Goal: Information Seeking & Learning: Compare options

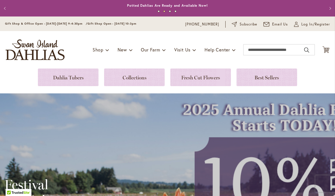
click at [68, 75] on link at bounding box center [68, 78] width 61 height 18
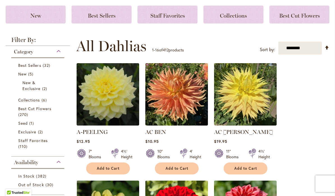
scroll to position [80, 0]
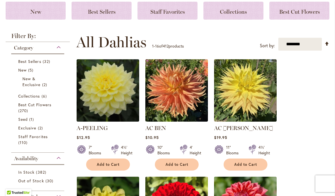
click at [49, 107] on span "Best Cut Flowers" at bounding box center [34, 104] width 33 height 5
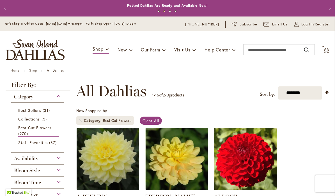
click at [328, 49] on icon "Cart .cls-1 { fill: #231f20; }" at bounding box center [325, 49] width 7 height 7
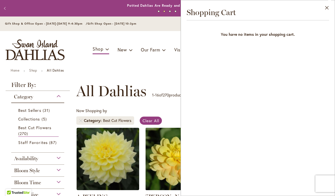
click at [311, 50] on div "Close Shopping Cart You have no items in your shopping cart." at bounding box center [258, 98] width 154 height 196
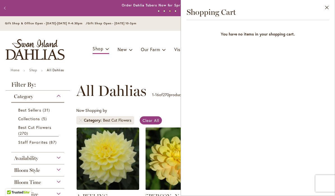
click at [331, 5] on button "Close" at bounding box center [326, 9] width 15 height 18
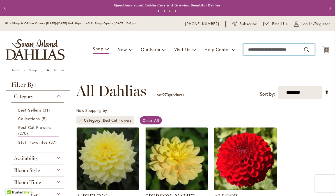
click at [306, 50] on input "Search" at bounding box center [278, 49] width 71 height 11
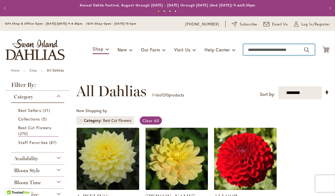
type input "*"
type input "**********"
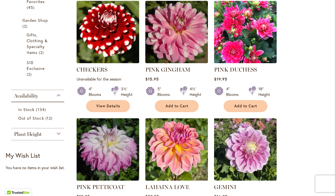
scroll to position [204, 0]
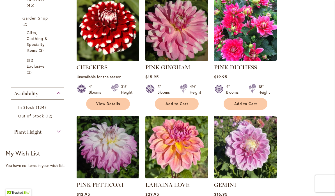
click at [246, 33] on img at bounding box center [245, 30] width 63 height 63
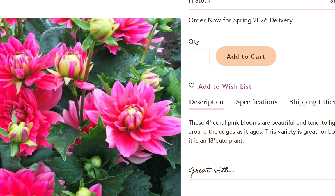
click at [240, 77] on link "Specifications" at bounding box center [255, 81] width 30 height 8
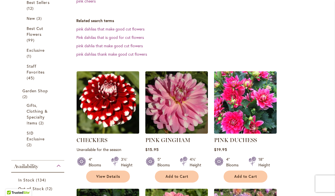
scroll to position [153, 0]
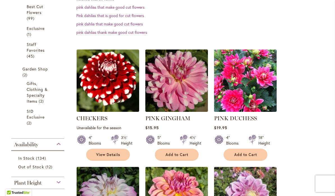
click at [185, 95] on img at bounding box center [176, 81] width 63 height 63
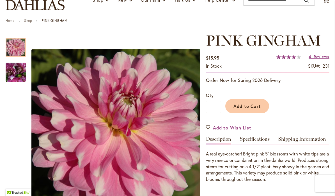
scroll to position [119, 0]
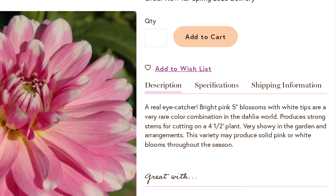
click at [240, 67] on link "Specifications" at bounding box center [255, 71] width 30 height 8
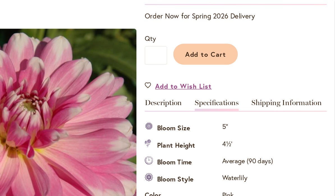
scroll to position [186, 0]
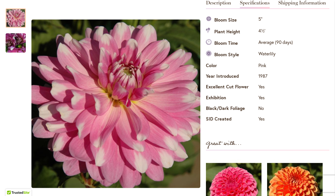
click at [19, 45] on img "PINK GINGHAM" at bounding box center [16, 43] width 40 height 30
click at [20, 18] on img "PINK GINGHAM" at bounding box center [16, 18] width 20 height 20
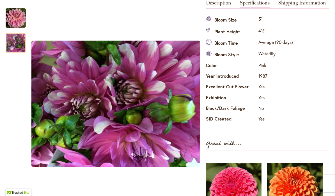
click at [15, 45] on img "PINK GINGHAM" at bounding box center [16, 43] width 40 height 30
click at [18, 18] on img "PINK GINGHAM" at bounding box center [16, 18] width 20 height 20
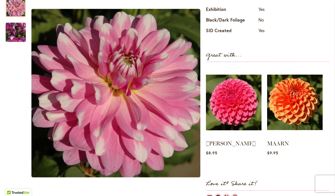
scroll to position [275, 0]
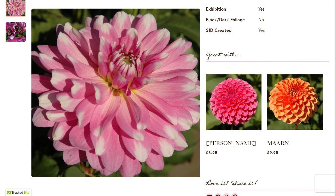
click at [293, 109] on img at bounding box center [294, 103] width 55 height 70
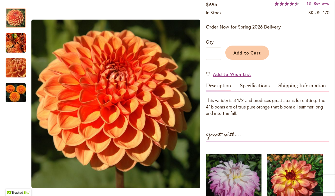
scroll to position [104, 0]
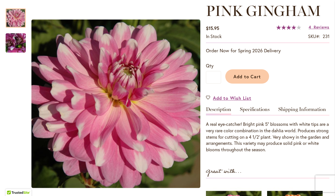
scroll to position [80, 0]
click at [318, 29] on span "Reviews" at bounding box center [321, 26] width 16 height 5
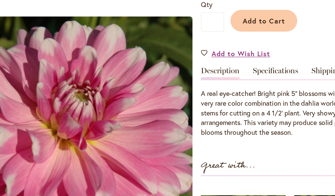
scroll to position [124, 0]
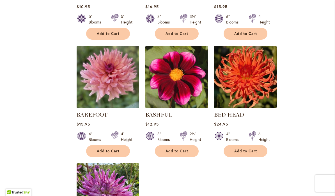
scroll to position [554, 0]
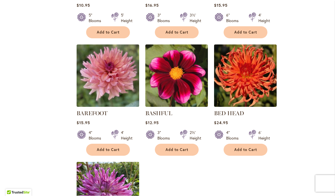
click at [175, 73] on img at bounding box center [176, 76] width 63 height 63
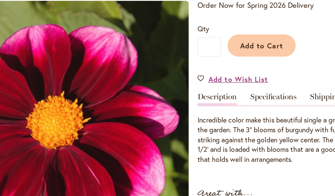
click at [240, 79] on link "Specifications" at bounding box center [255, 83] width 30 height 8
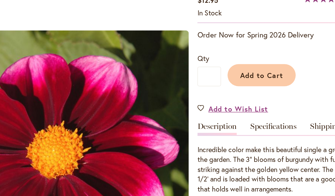
scroll to position [186, 0]
